Goal: Task Accomplishment & Management: Complete application form

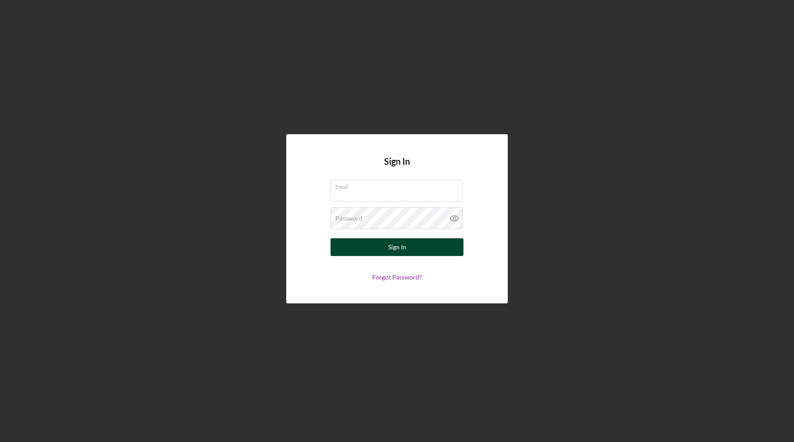
type input "[EMAIL_ADDRESS][DOMAIN_NAME]"
click at [435, 245] on button "Sign In" at bounding box center [397, 247] width 133 height 18
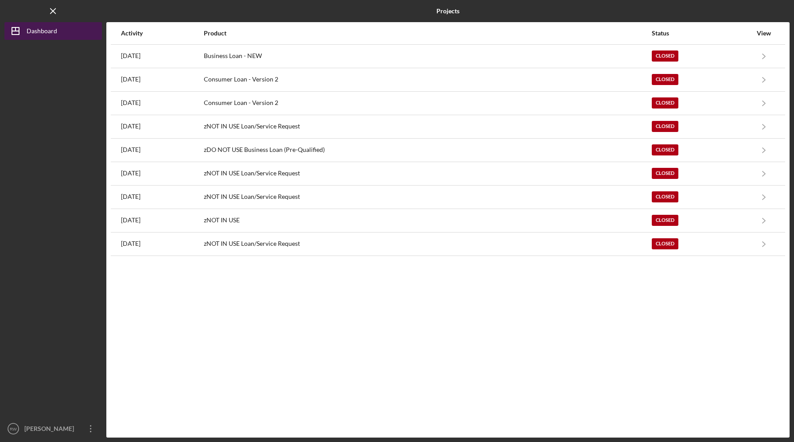
click at [48, 30] on div "Dashboard" at bounding box center [42, 32] width 31 height 20
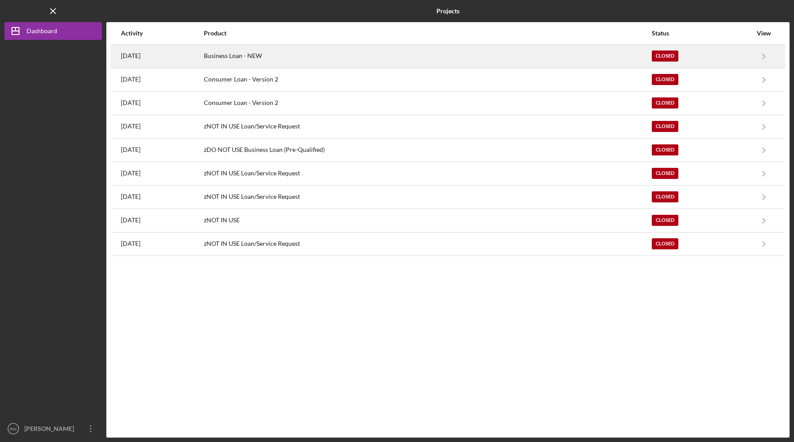
click at [303, 56] on div "Business Loan - NEW" at bounding box center [427, 56] width 447 height 22
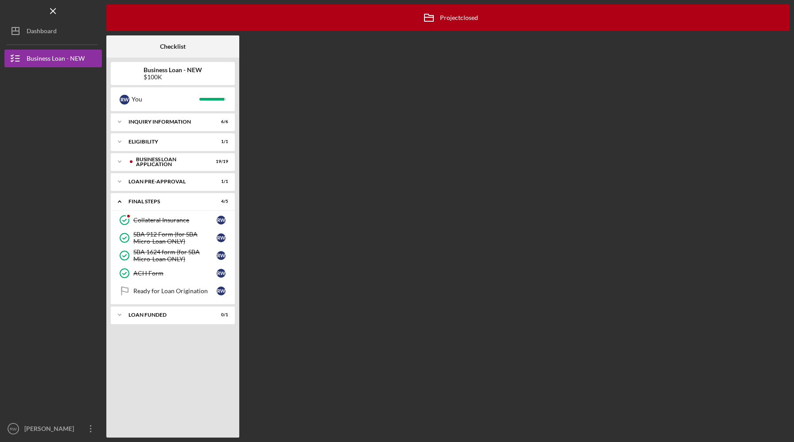
click at [164, 131] on div "Icon/Expander INQUIRY INFORMATION 6 / 6" at bounding box center [173, 122] width 124 height 18
click at [163, 127] on div "Icon/Expander INQUIRY INFORMATION 6 / 6" at bounding box center [173, 122] width 124 height 18
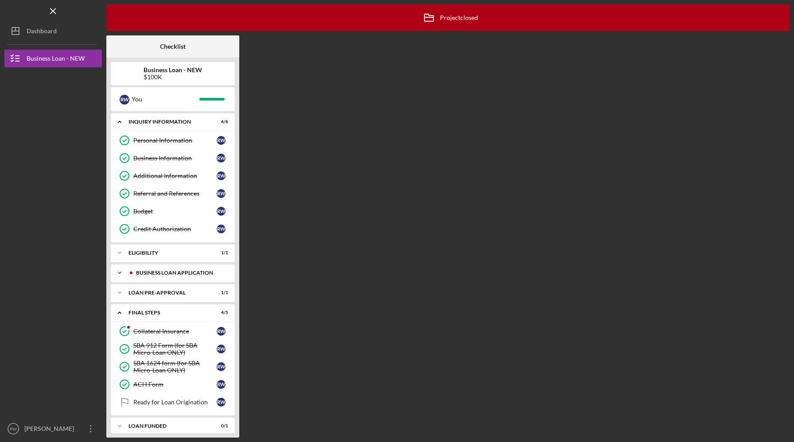
click at [164, 272] on div "BUSINESS LOAN APPLICATION" at bounding box center [180, 272] width 88 height 5
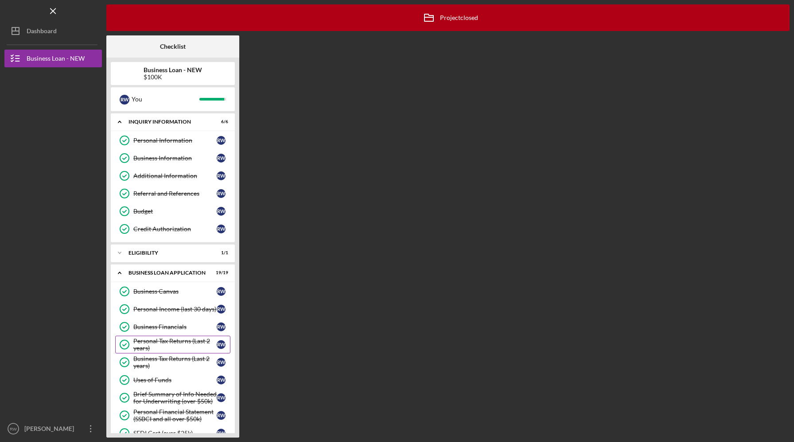
click at [179, 342] on div "Personal Tax Returns (Last 2 years)" at bounding box center [174, 345] width 83 height 14
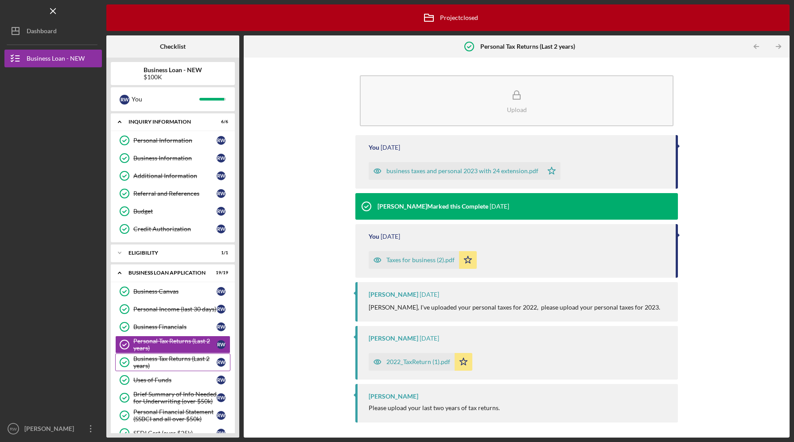
click at [176, 362] on div "Business Tax Returns (Last 2 years)" at bounding box center [174, 362] width 83 height 14
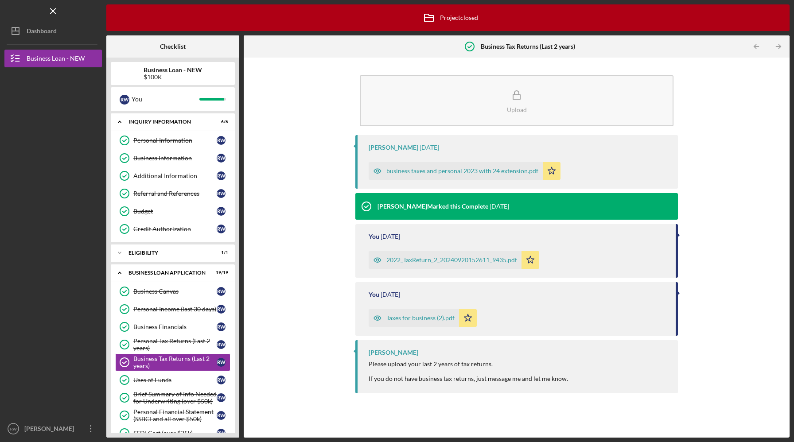
click at [499, 176] on div "business taxes and personal 2023 with 24 extension.pdf" at bounding box center [456, 171] width 174 height 18
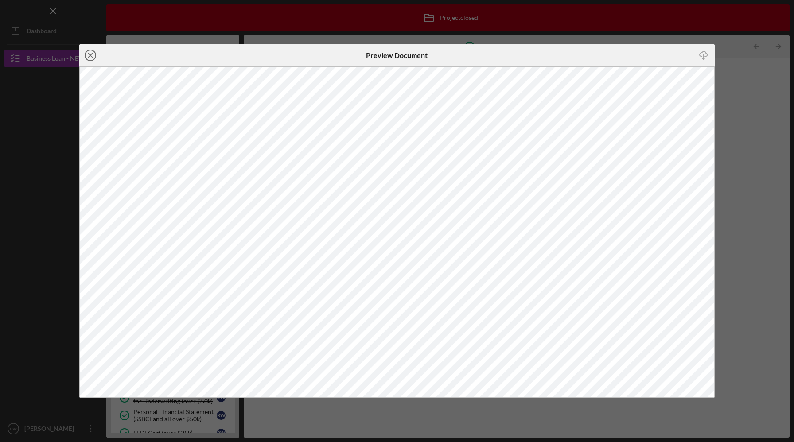
click at [83, 55] on icon "Icon/Close" at bounding box center [90, 55] width 22 height 22
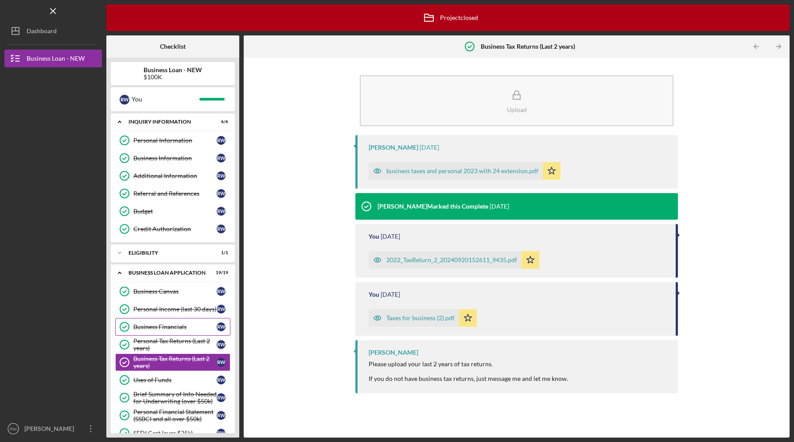
click at [182, 327] on div "Business Financials" at bounding box center [174, 327] width 83 height 7
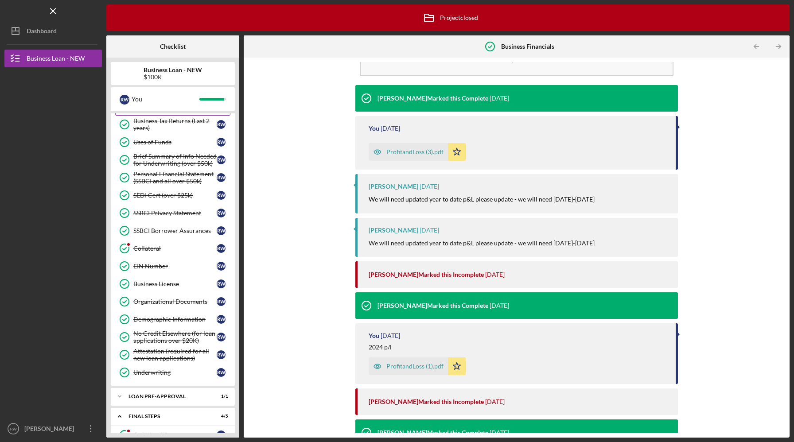
scroll to position [237, 0]
click at [169, 182] on div "Personal Financial Statement (SSBCI and all over $50k)" at bounding box center [174, 179] width 83 height 14
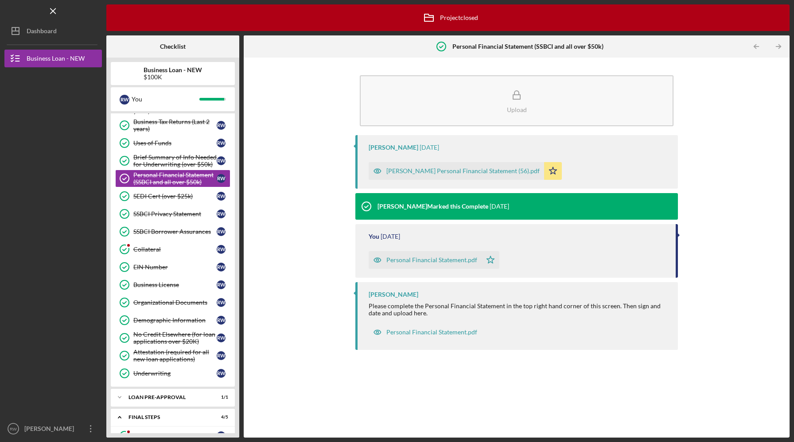
click at [425, 167] on div "[PERSON_NAME] Personal Financial Statement (56).pdf" at bounding box center [456, 171] width 175 height 18
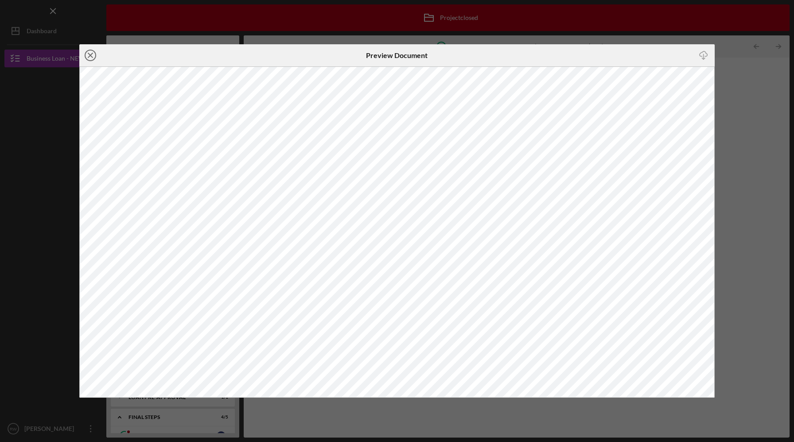
click at [92, 50] on circle at bounding box center [90, 55] width 11 height 11
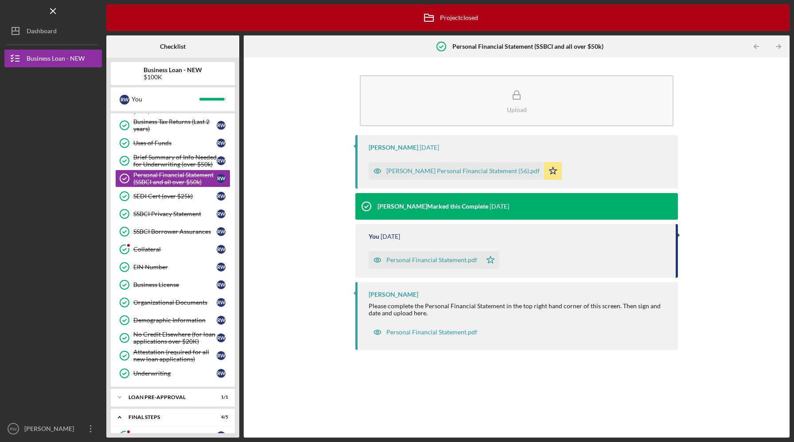
click at [428, 170] on div "[PERSON_NAME] Personal Financial Statement (56).pdf" at bounding box center [462, 171] width 153 height 7
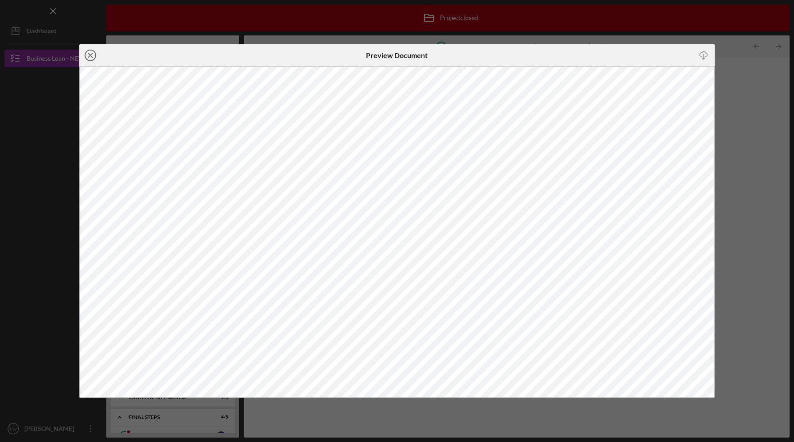
click at [90, 52] on icon "Icon/Close" at bounding box center [90, 55] width 22 height 22
